Goal: Go to known website: Access a specific website the user already knows

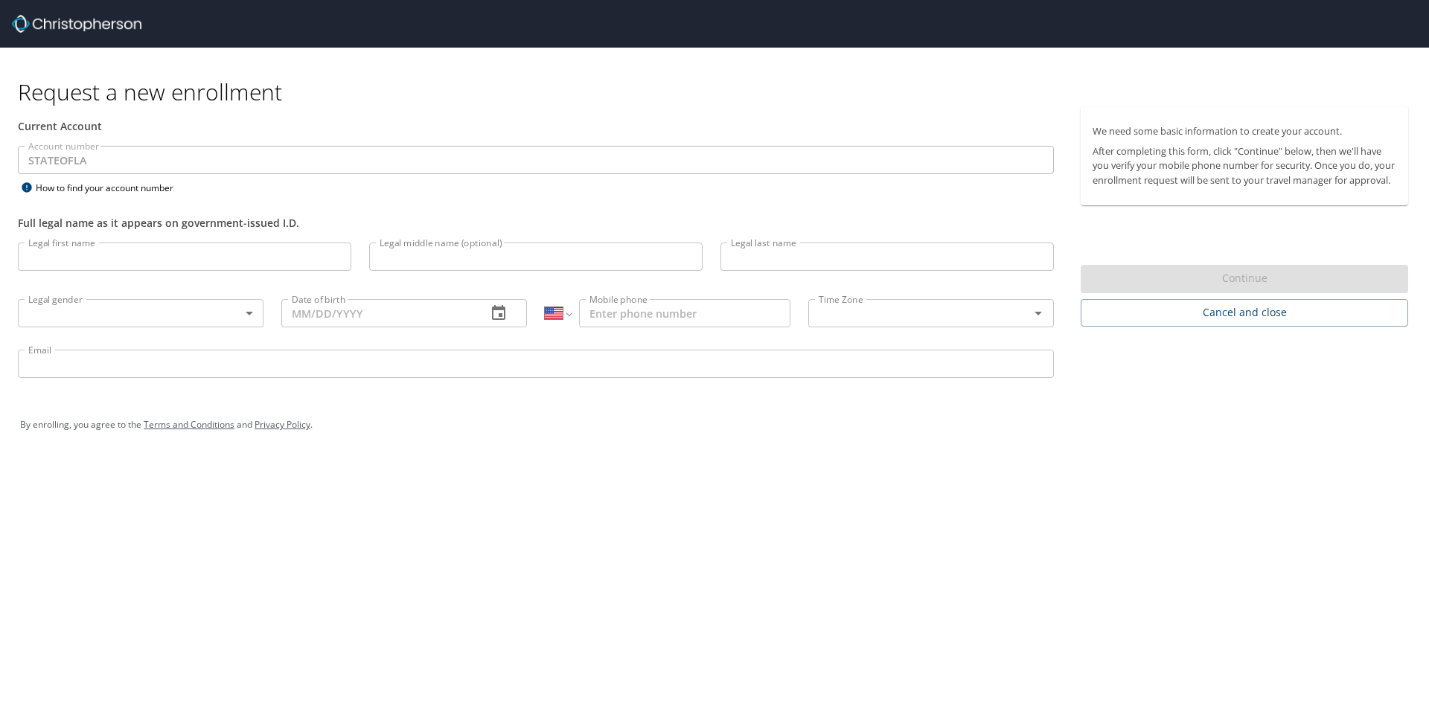
select select "US"
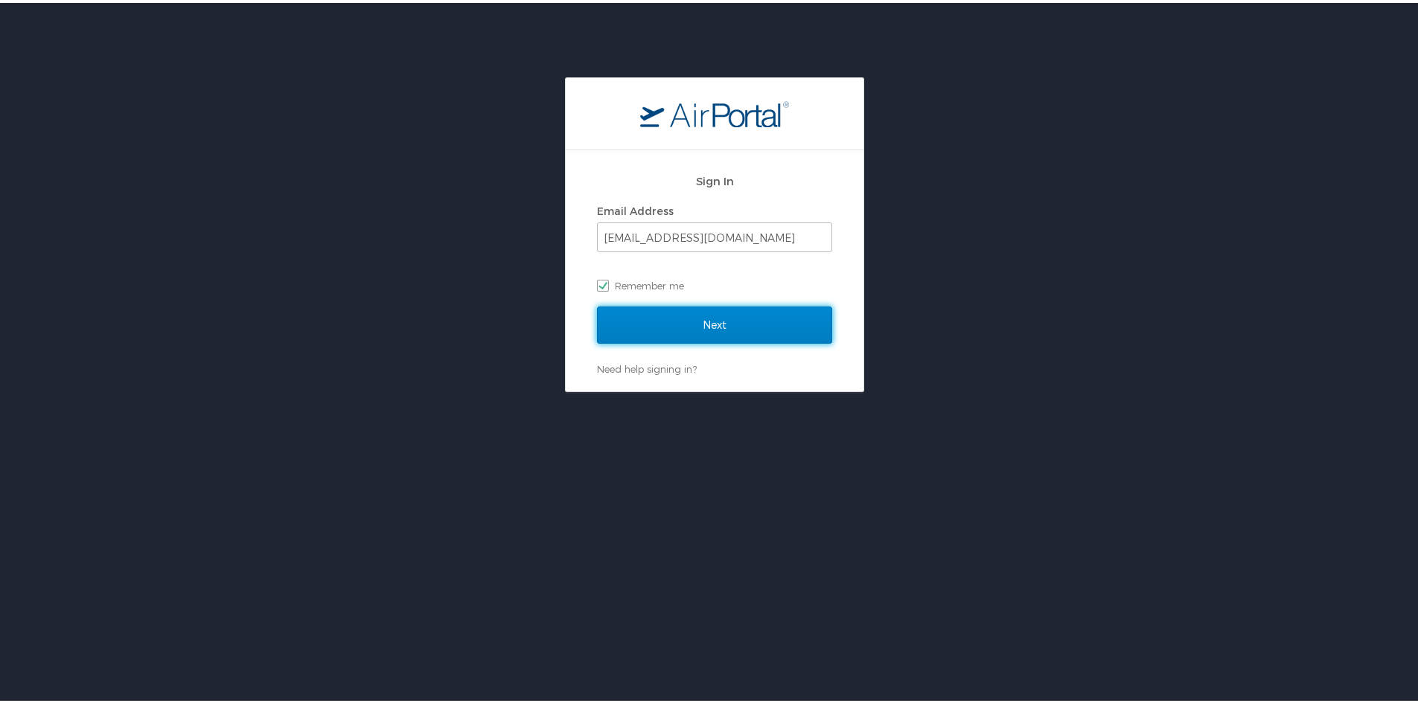
click at [753, 321] on input "Next" at bounding box center [714, 322] width 235 height 37
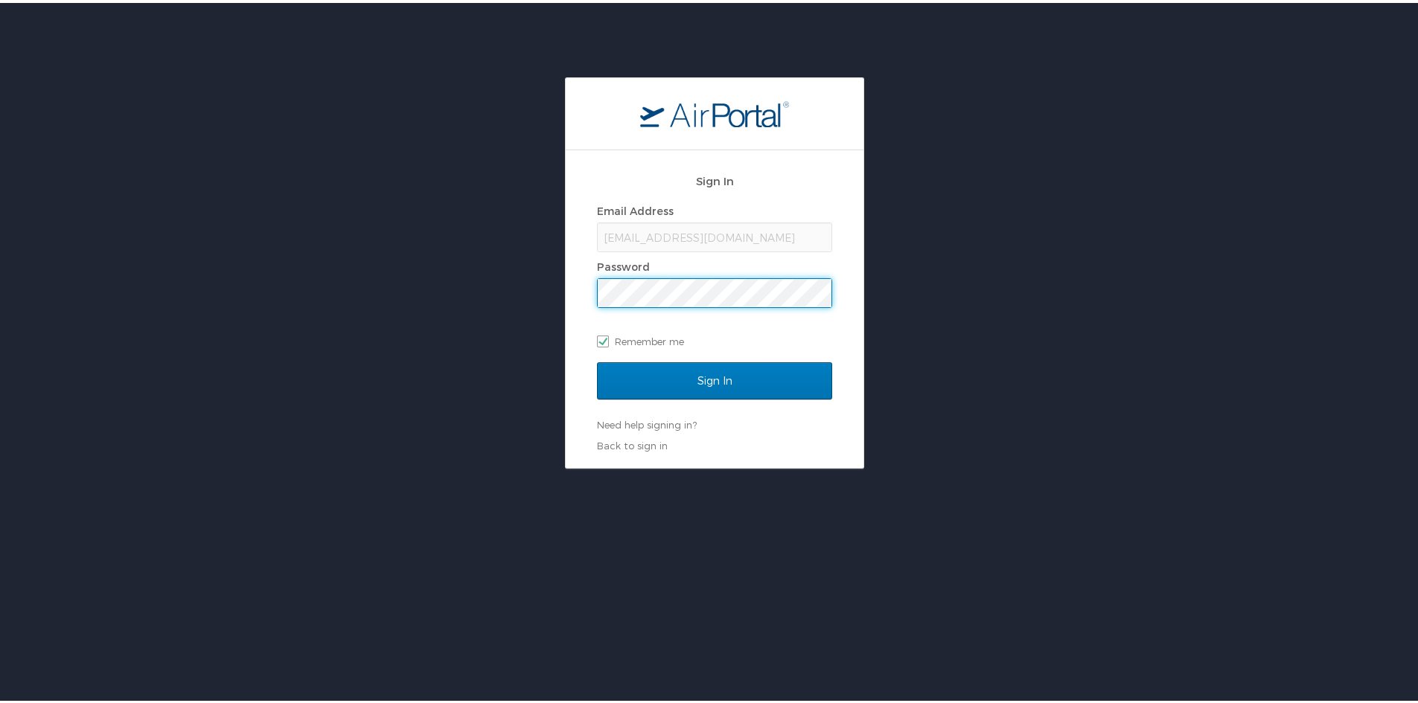
click at [597, 360] on input "Sign In" at bounding box center [714, 378] width 235 height 37
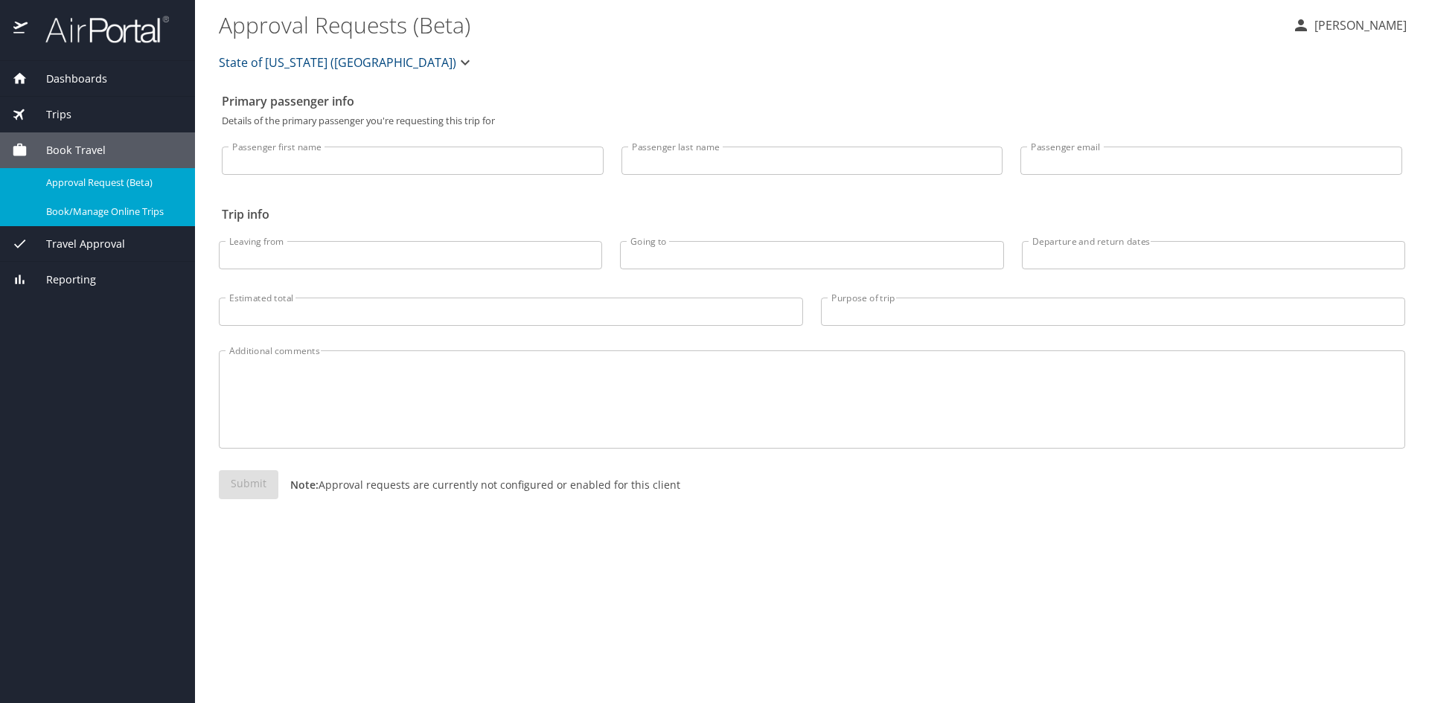
click at [141, 211] on span "Book/Manage Online Trips" at bounding box center [111, 212] width 131 height 14
